Goal: Book appointment/travel/reservation

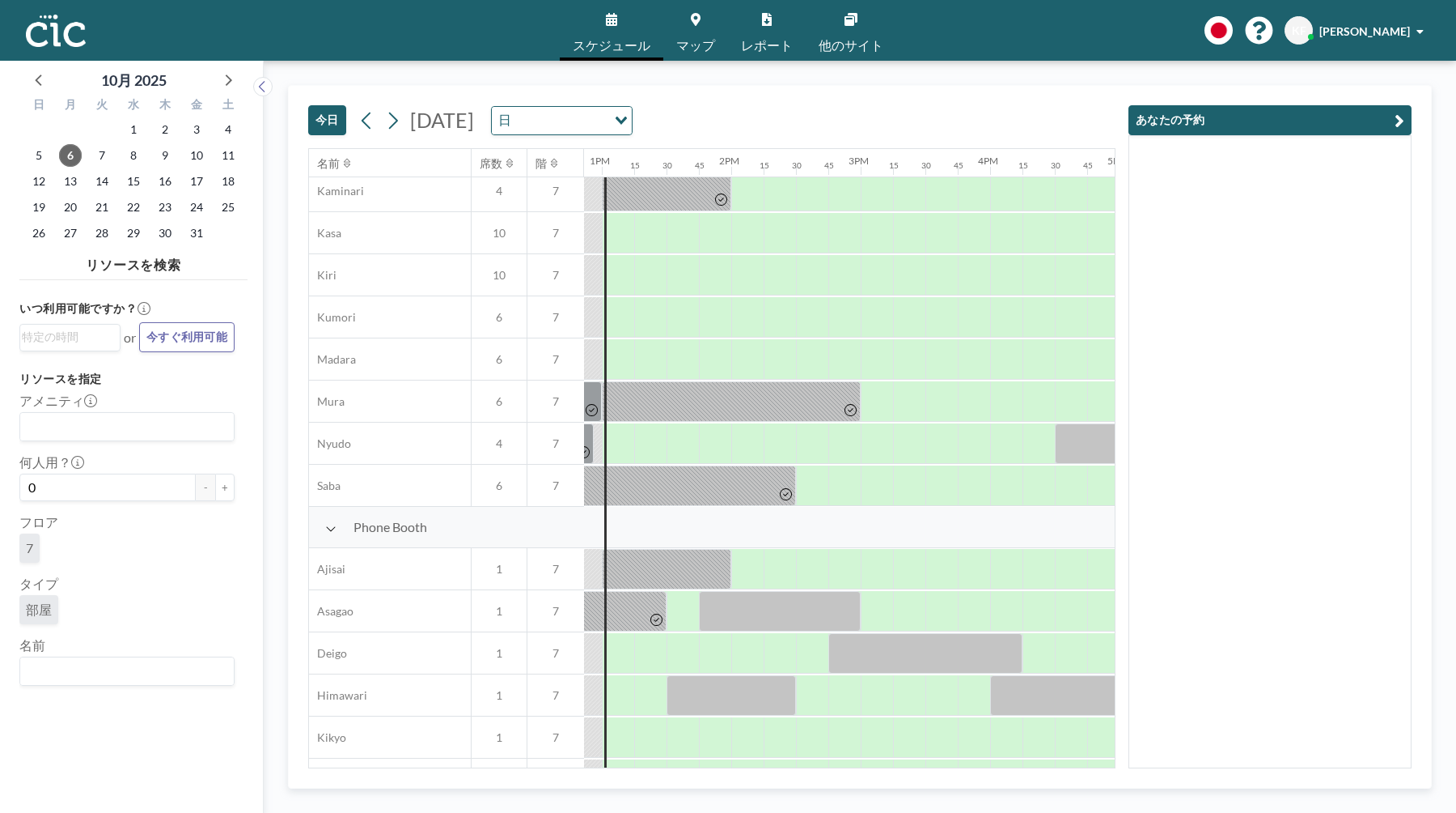
scroll to position [0, 1665]
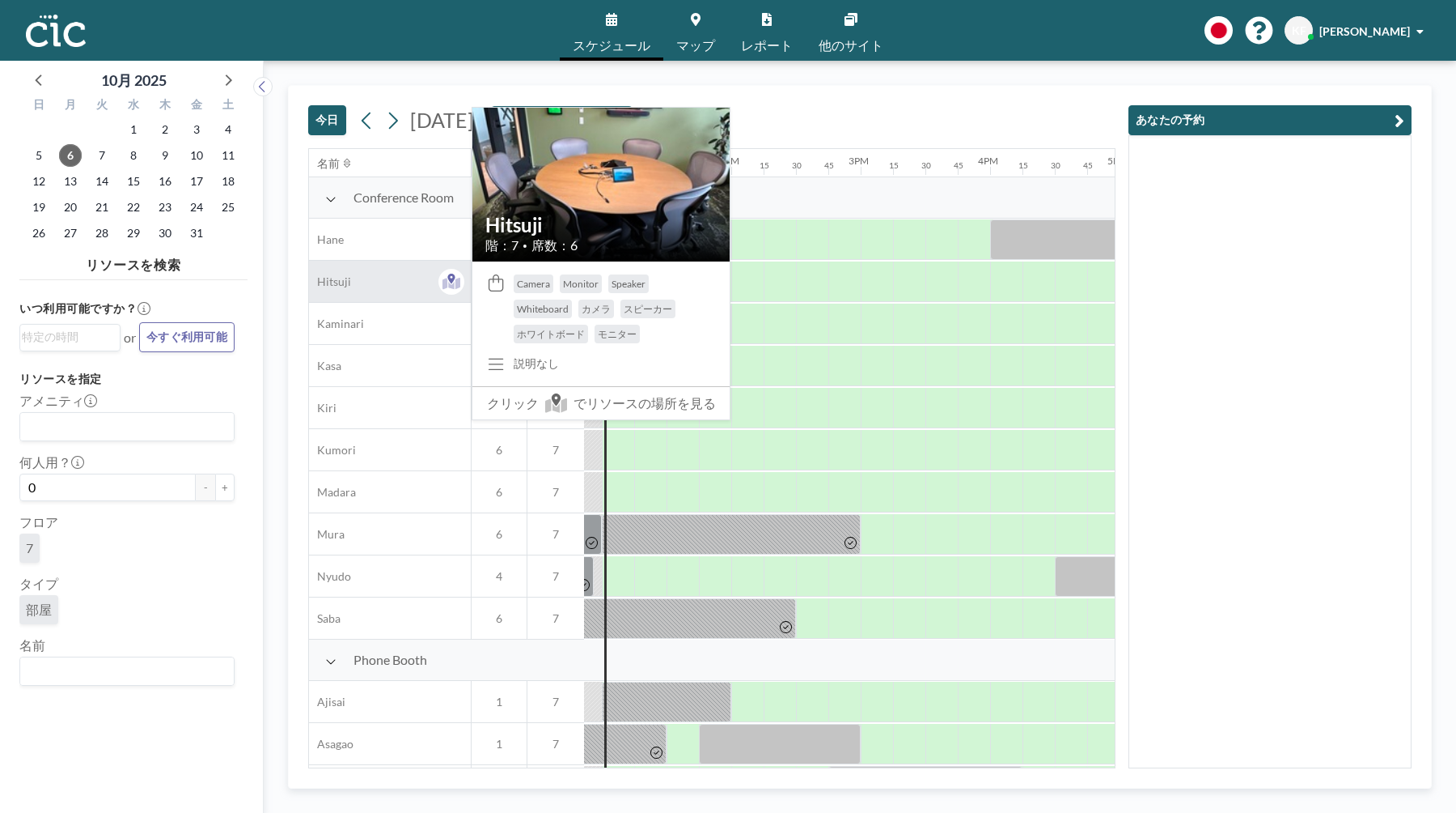
click at [411, 282] on div "Hitsuji" at bounding box center [390, 281] width 161 height 41
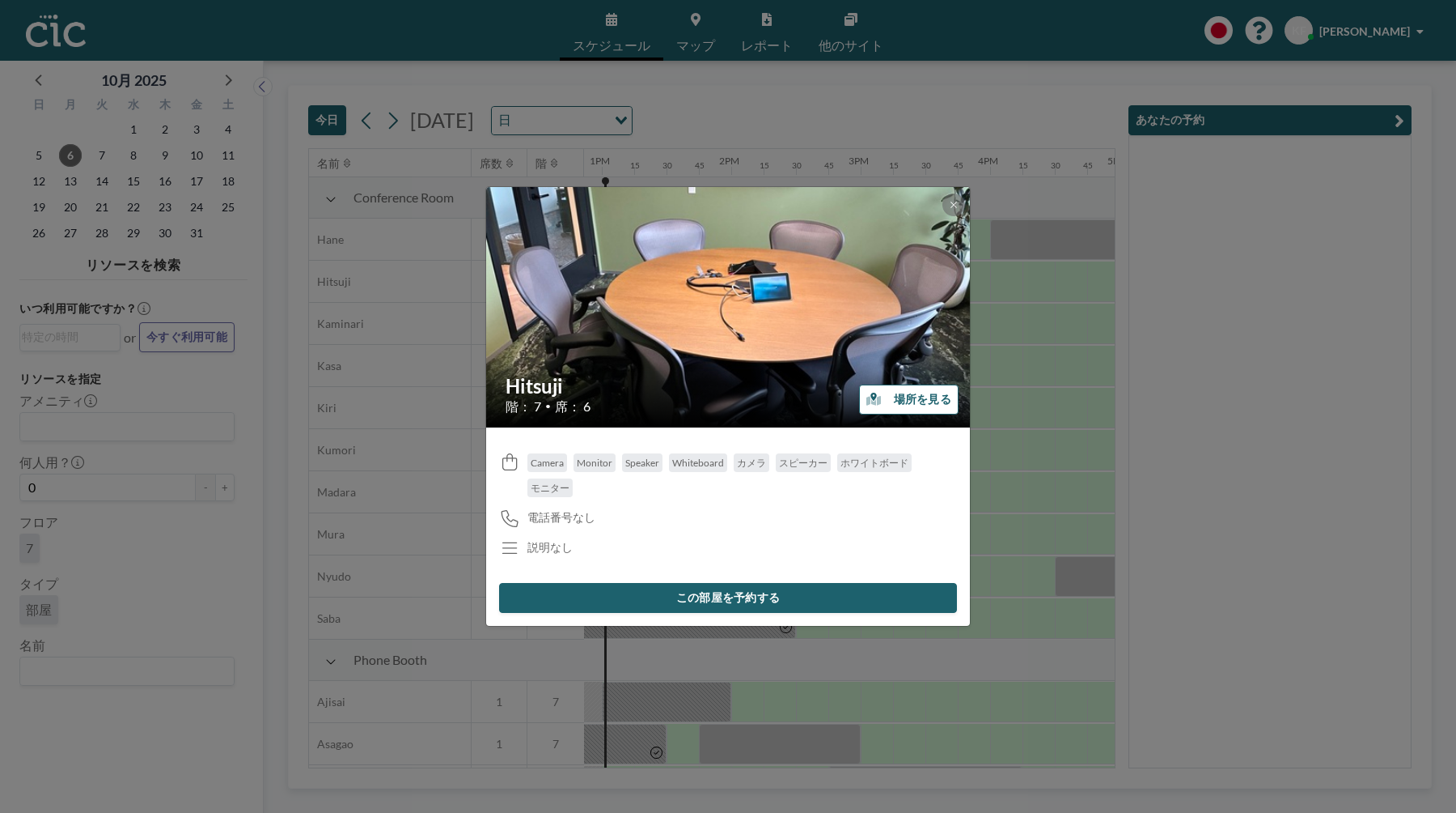
click at [899, 409] on button "場所を見る" at bounding box center [910, 399] width 100 height 30
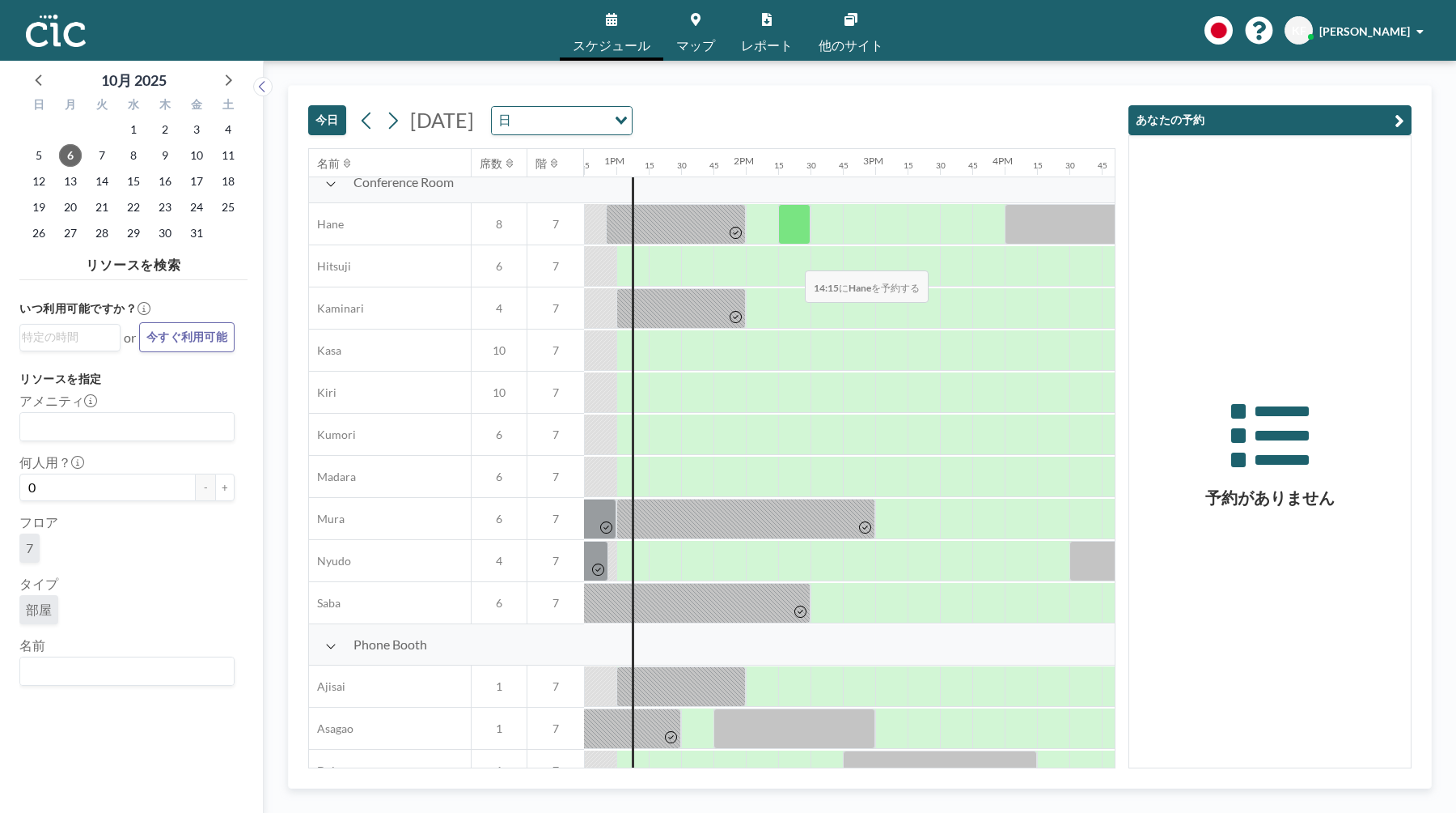
scroll to position [17, 1650]
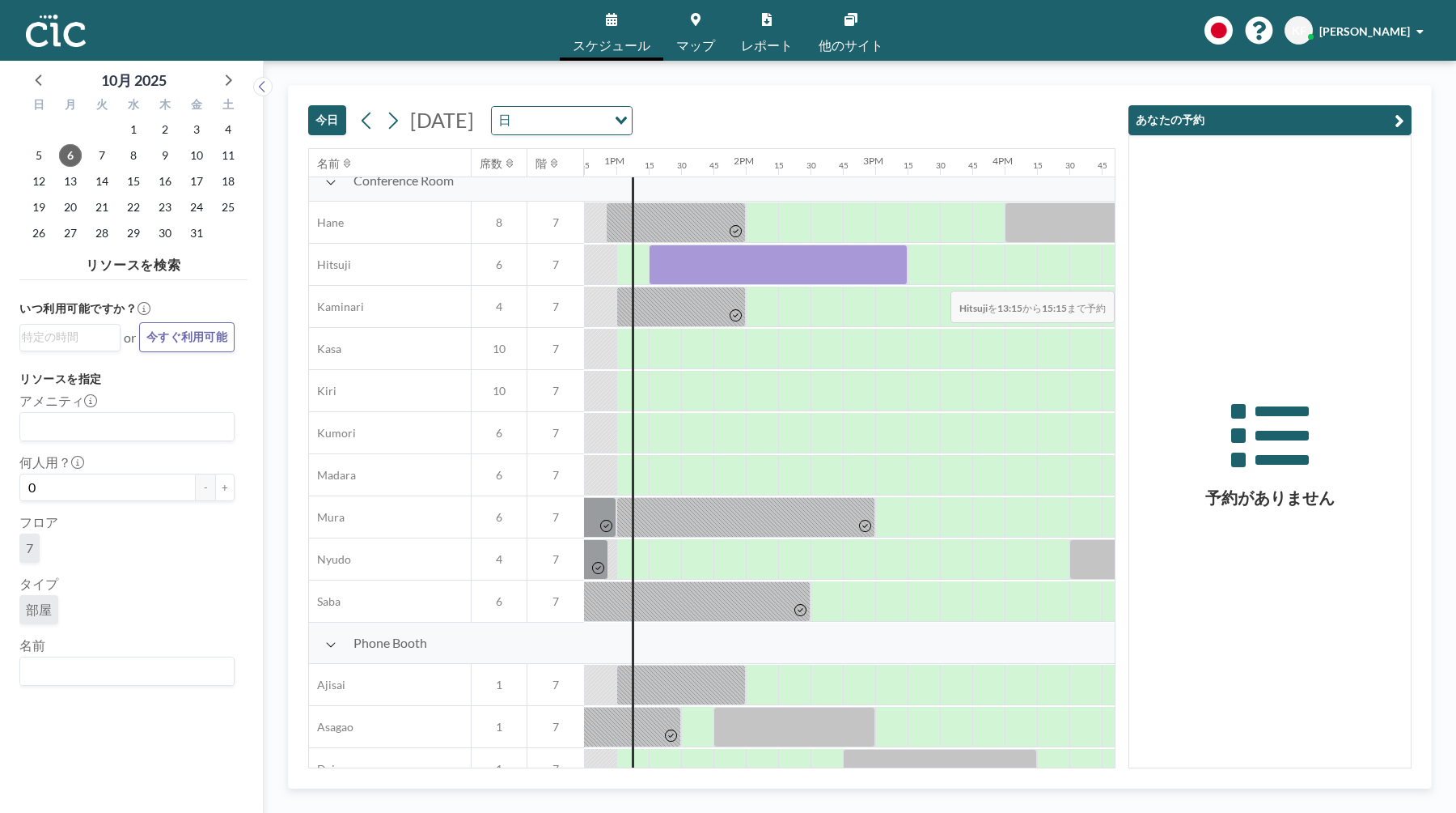
drag, startPoint x: 649, startPoint y: 275, endPoint x: 966, endPoint y: 280, distance: 317.0
click at [966, 280] on div at bounding box center [487, 265] width 3107 height 42
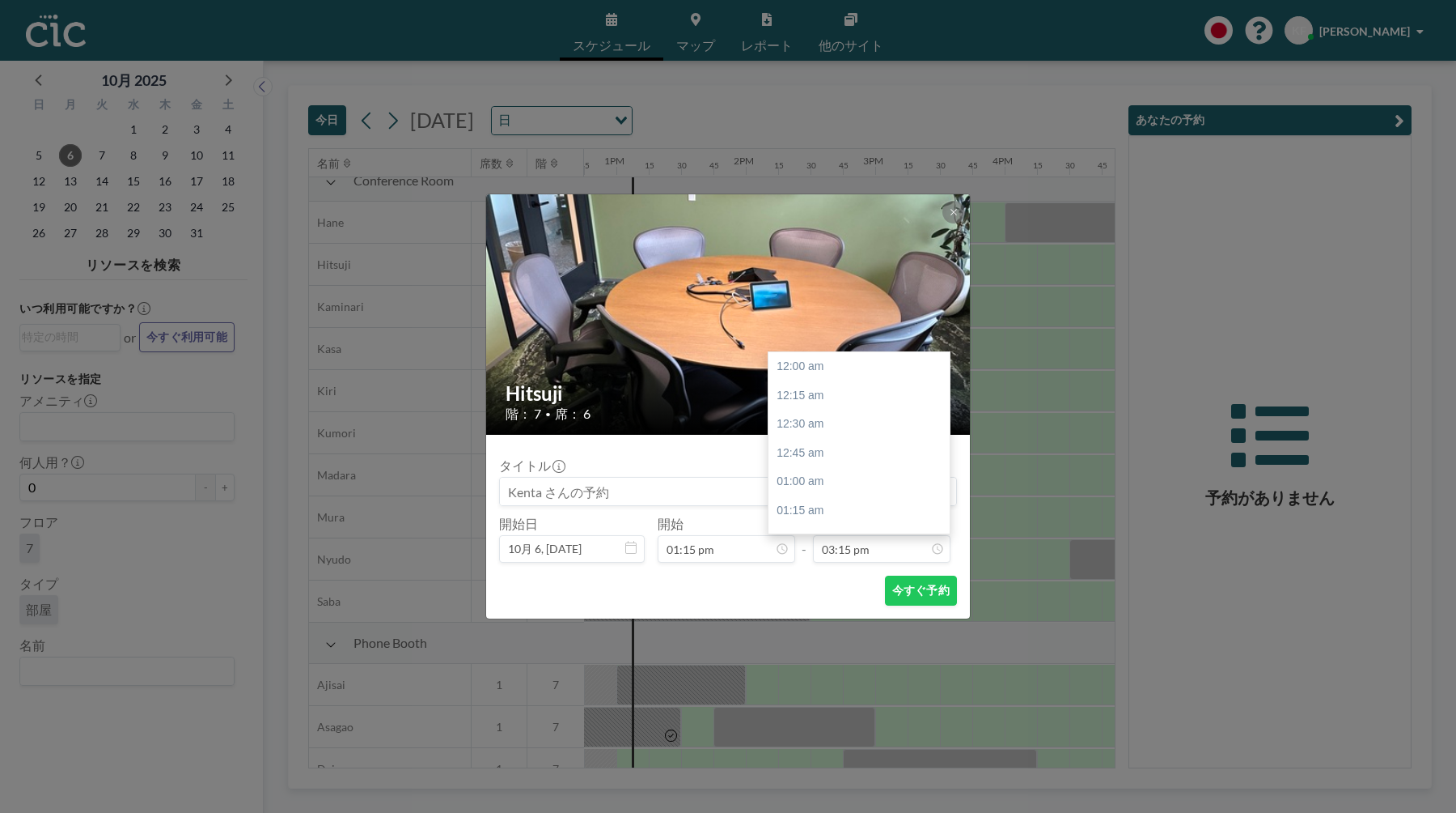
scroll to position [1758, 0]
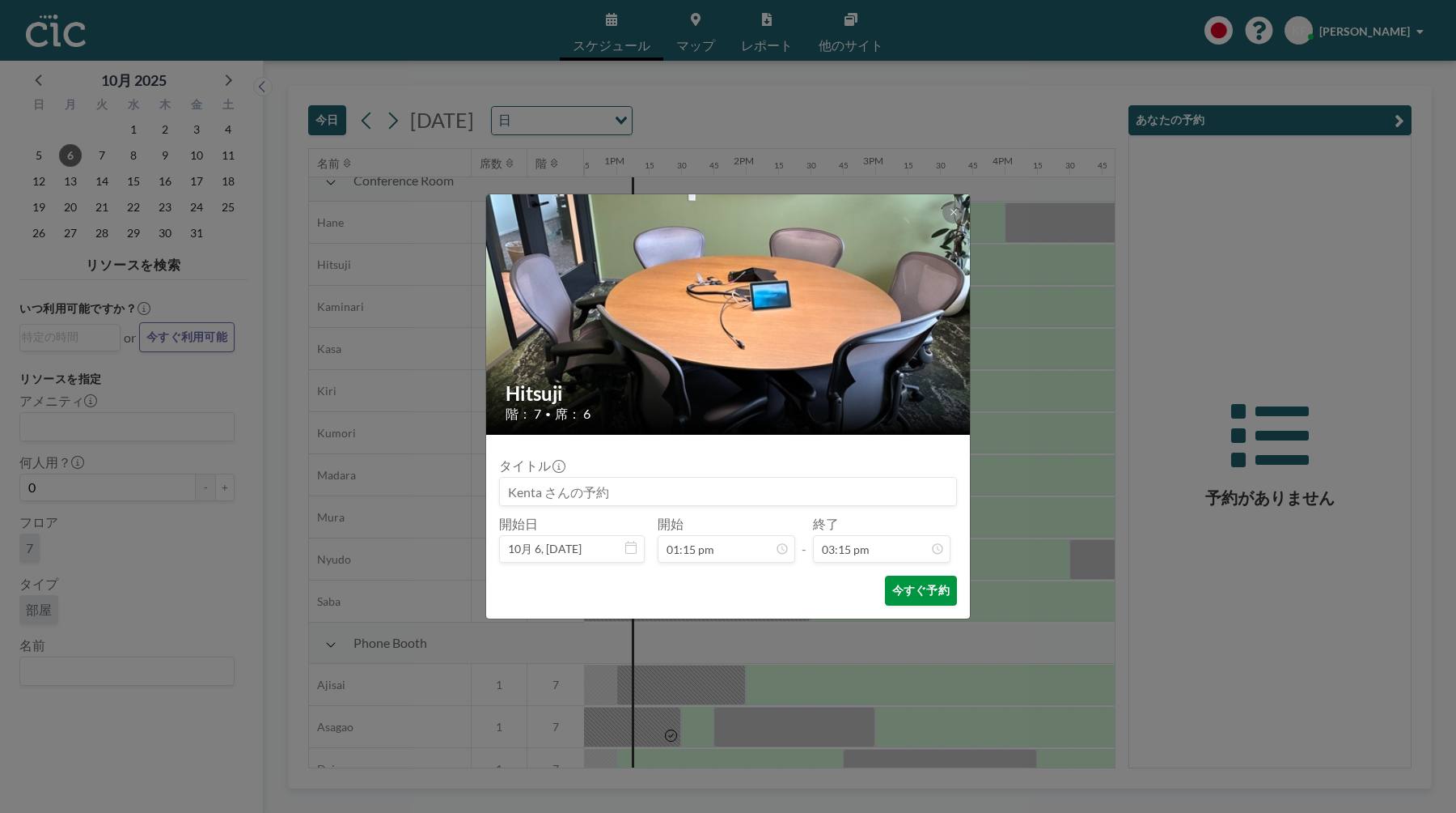
click at [931, 579] on button "今すぐ予約" at bounding box center [921, 590] width 72 height 30
